Goal: Task Accomplishment & Management: Use online tool/utility

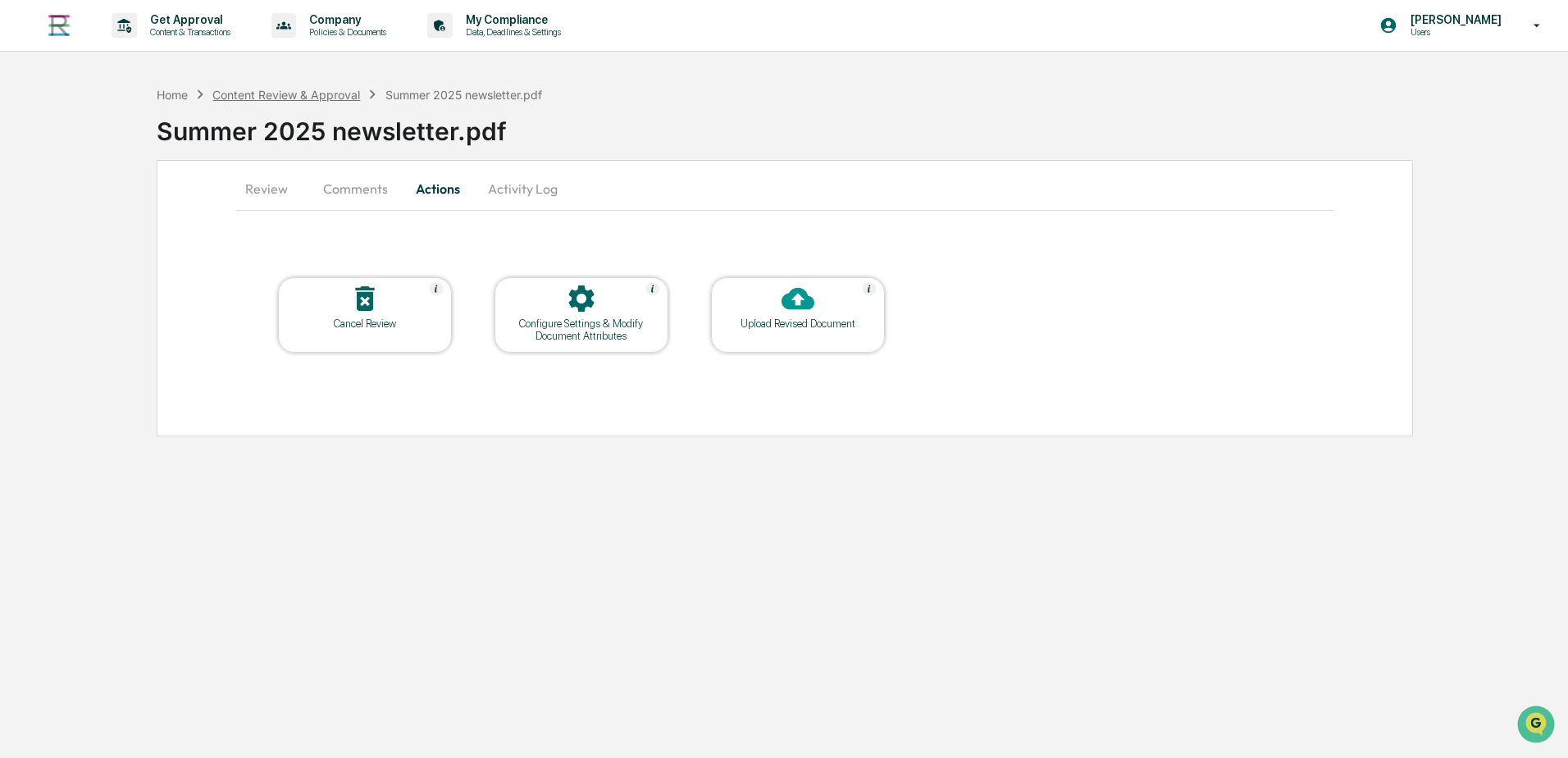
click at [310, 99] on div "Content Review & Approval" at bounding box center [287, 95] width 148 height 14
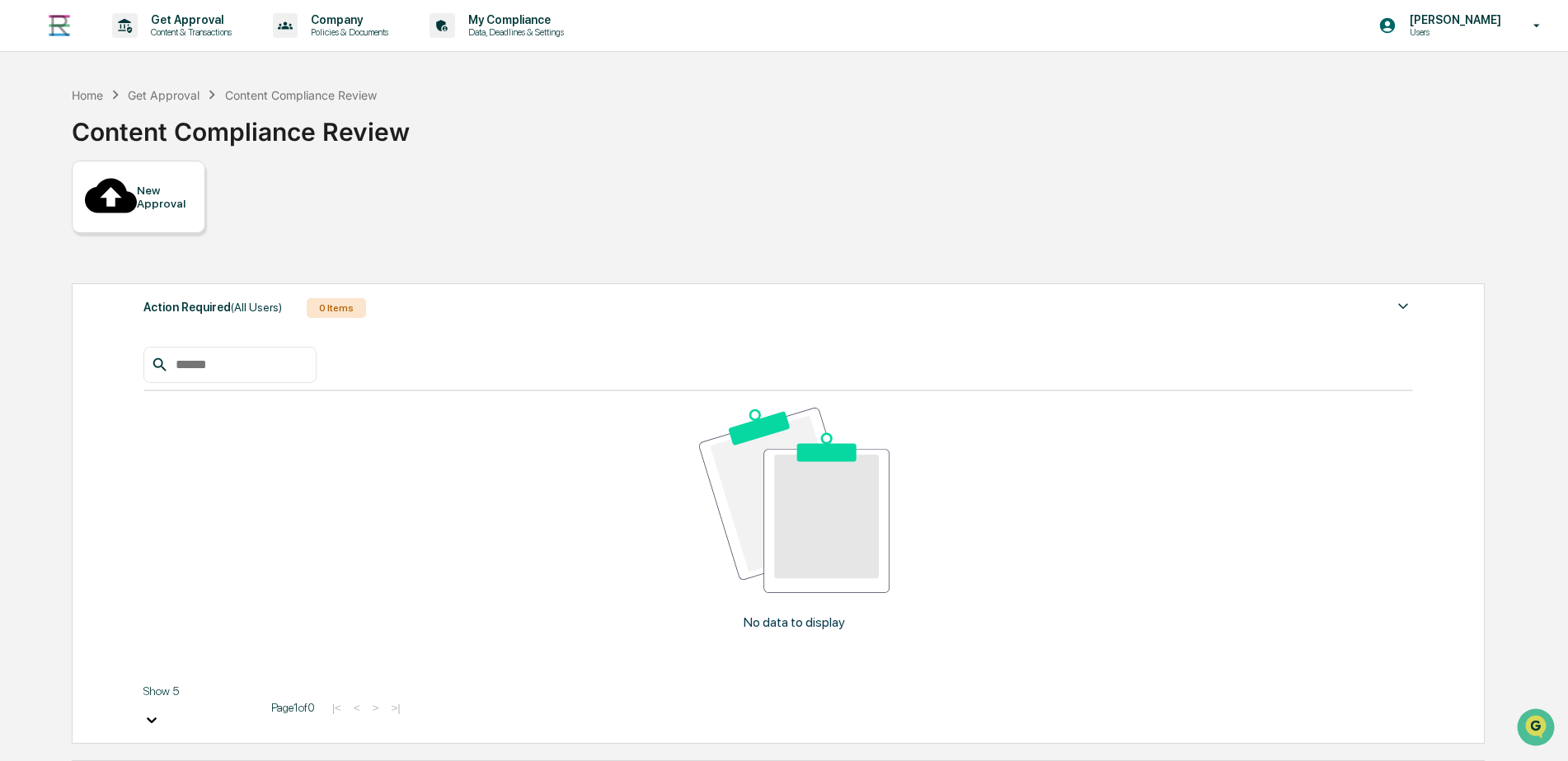
drag, startPoint x: 1362, startPoint y: 540, endPoint x: 1353, endPoint y: 539, distance: 9.1
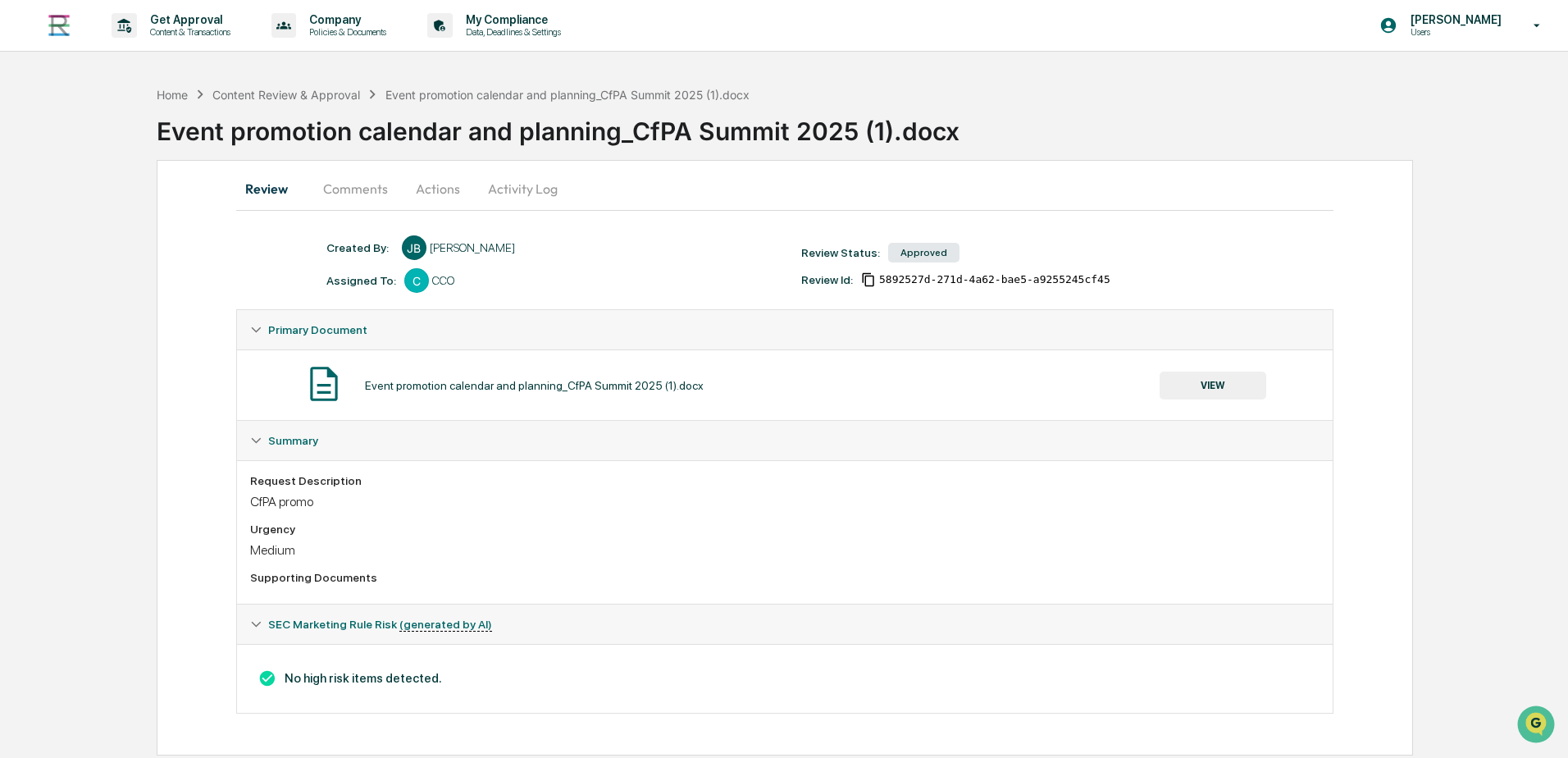
click at [1188, 380] on button "VIEW" at bounding box center [1213, 386] width 107 height 28
